Goal: Task Accomplishment & Management: Use online tool/utility

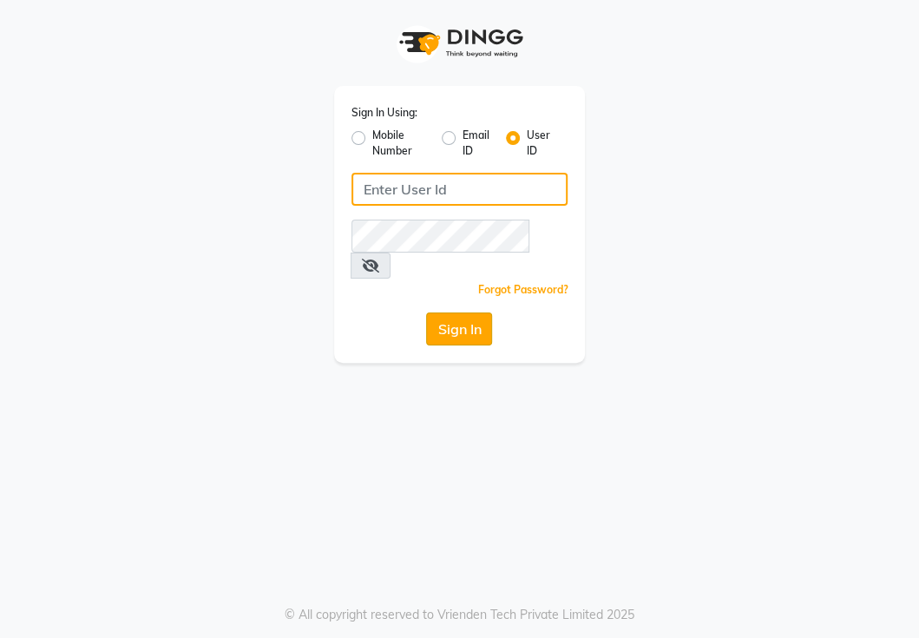
type input "NIIBSALON"
click at [451, 312] on button "Sign In" at bounding box center [459, 328] width 66 height 33
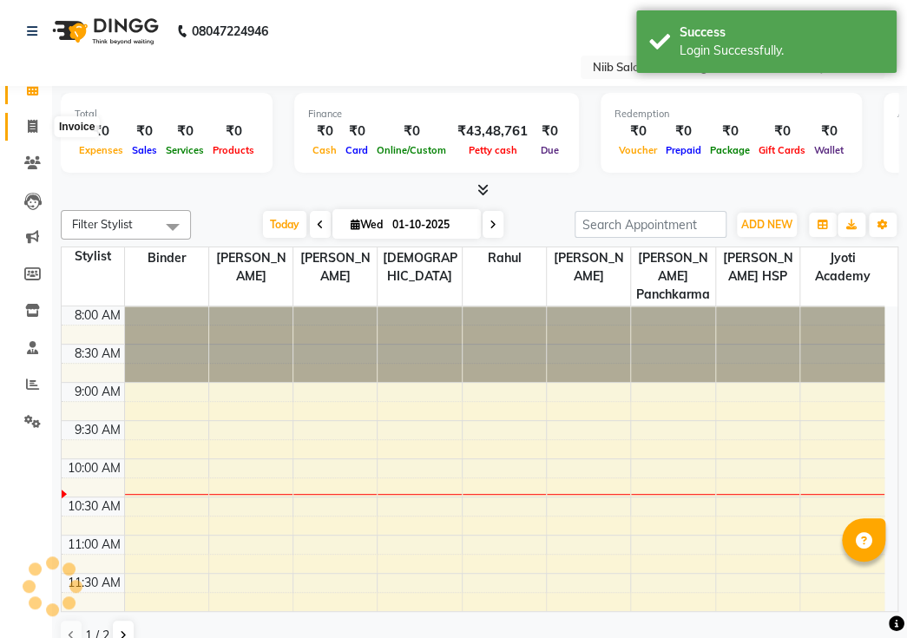
click at [32, 122] on icon at bounding box center [33, 126] width 10 height 13
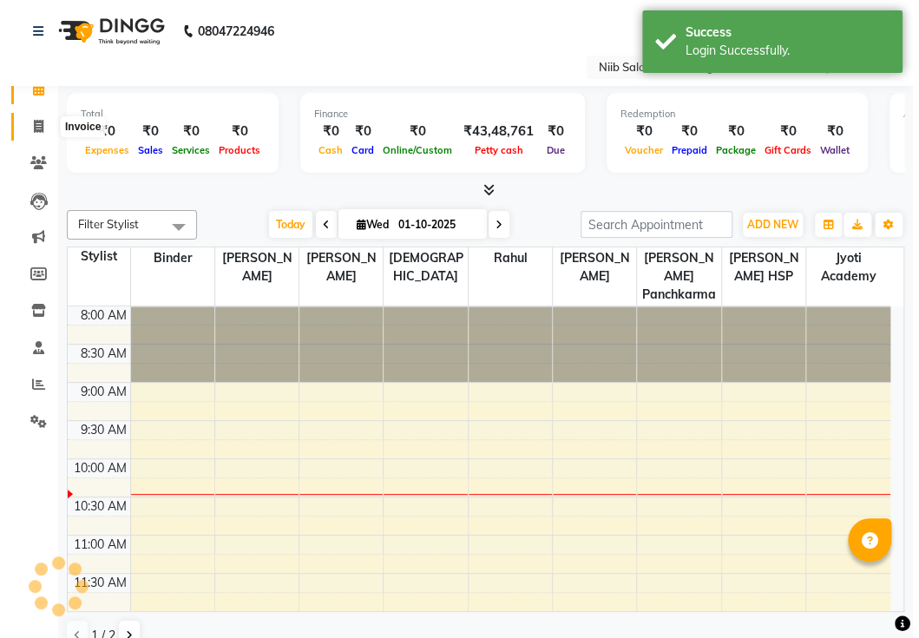
select select "service"
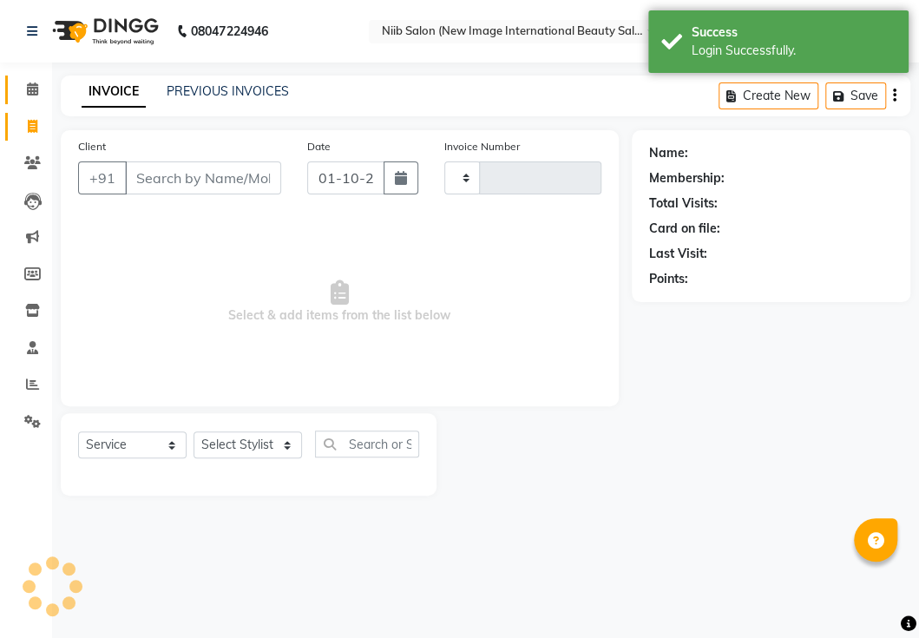
type input "0456"
select select "5739"
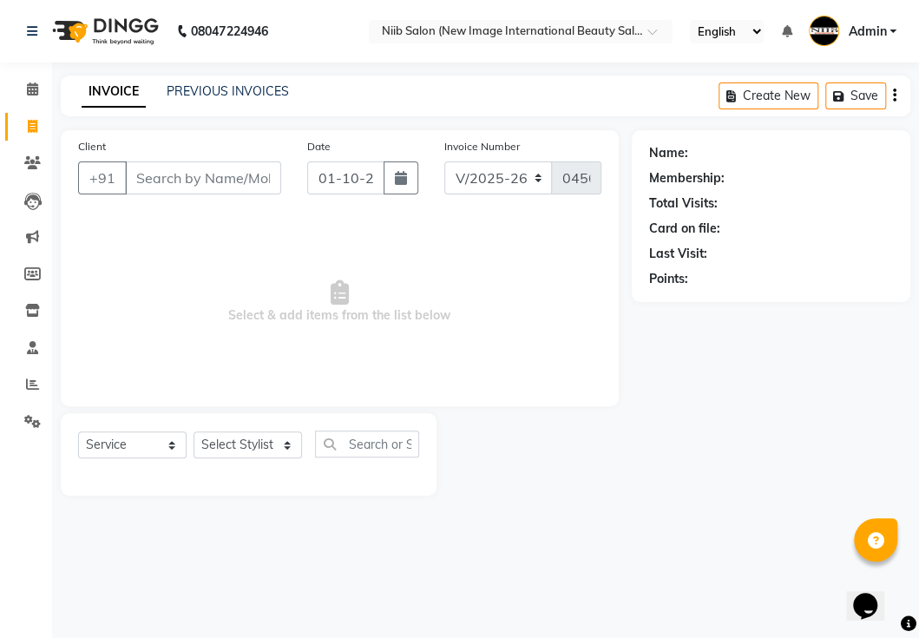
select select "P"
